Goal: Navigation & Orientation: Find specific page/section

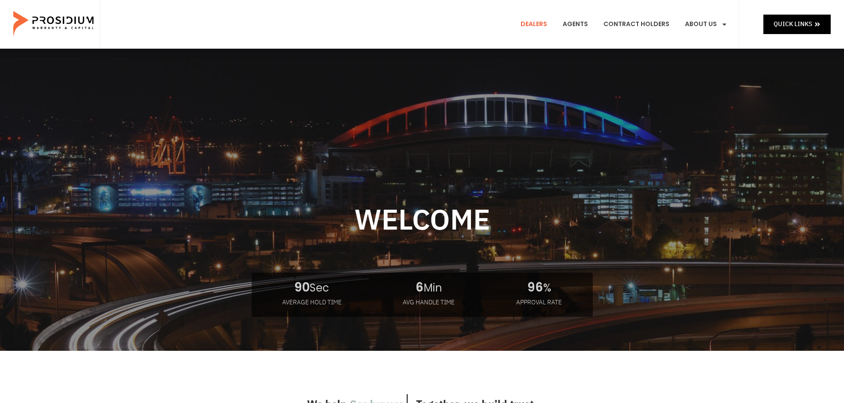
click at [416, 20] on link "Dealers" at bounding box center [534, 24] width 40 height 33
click at [416, 25] on link "Agents" at bounding box center [575, 24] width 39 height 33
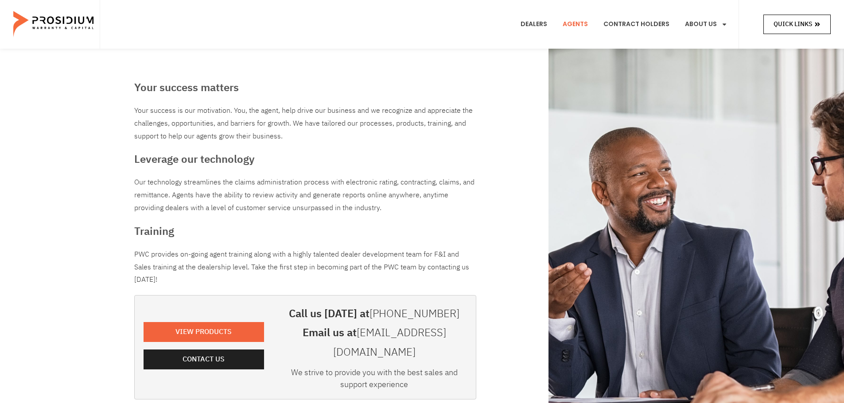
click at [791, 26] on span "Quick Links" at bounding box center [792, 24] width 39 height 11
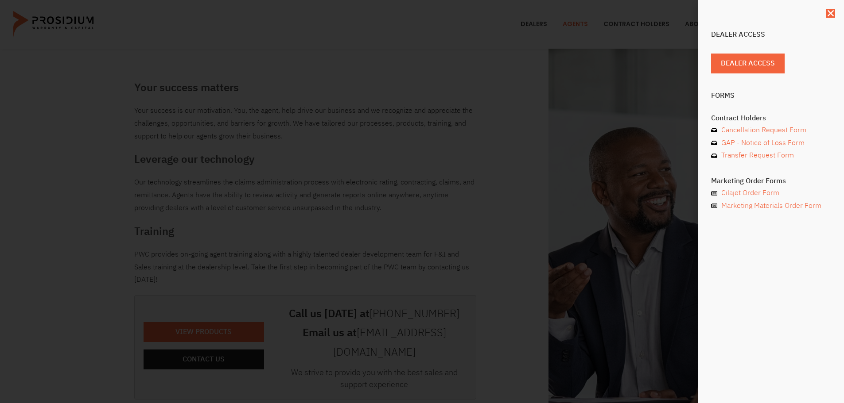
click at [604, 99] on div "Dealer Access Dealer Access Forms Contract Holders Cancellation Request Form GA…" at bounding box center [422, 201] width 844 height 403
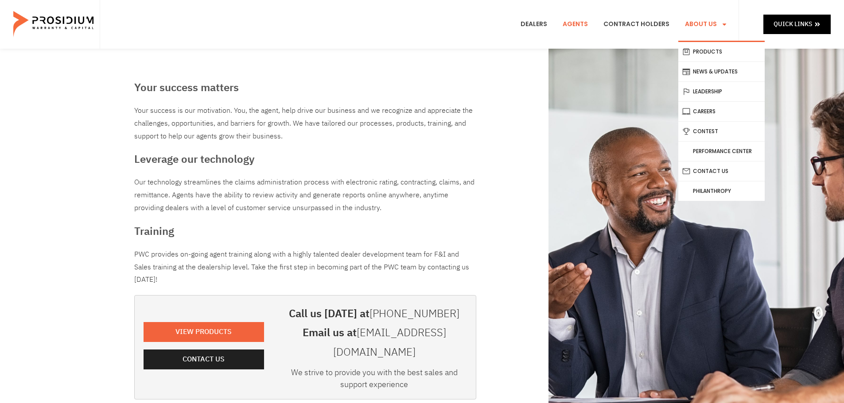
click at [692, 26] on link "About Us" at bounding box center [706, 24] width 56 height 33
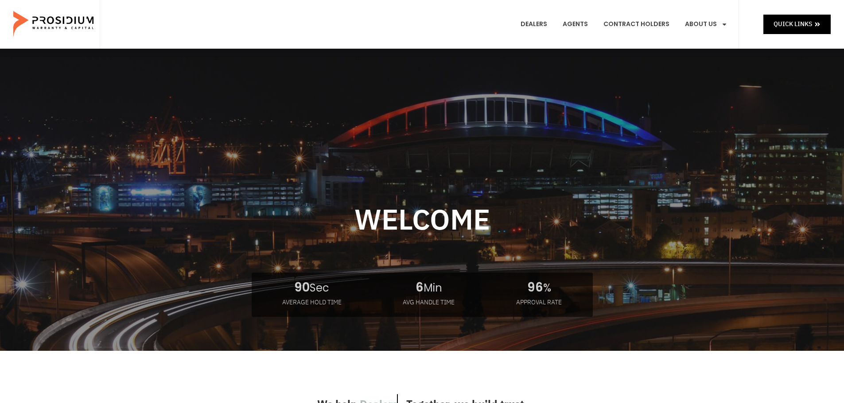
drag, startPoint x: 143, startPoint y: 3, endPoint x: 405, endPoint y: 19, distance: 262.7
click at [405, 19] on div "Dealers Agents Contract Holders About Us Products News & Updates Leadership Car…" at bounding box center [419, 24] width 639 height 49
click at [60, 21] on img at bounding box center [54, 24] width 82 height 44
